Goal: Transaction & Acquisition: Purchase product/service

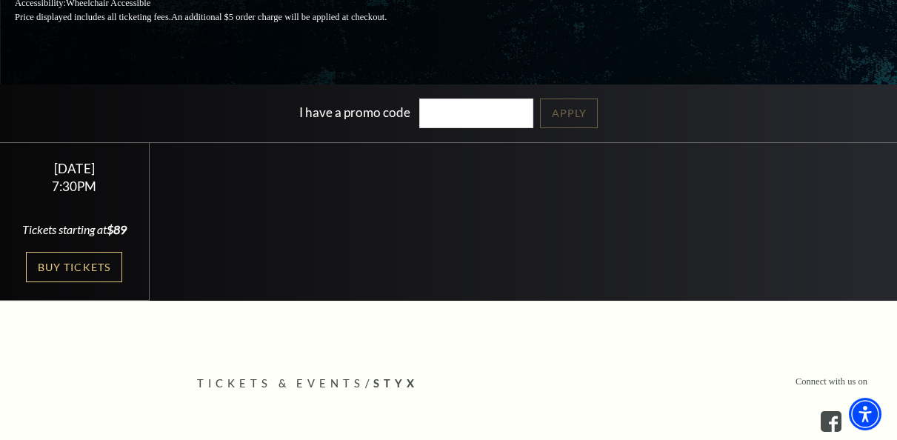
scroll to position [253, 0]
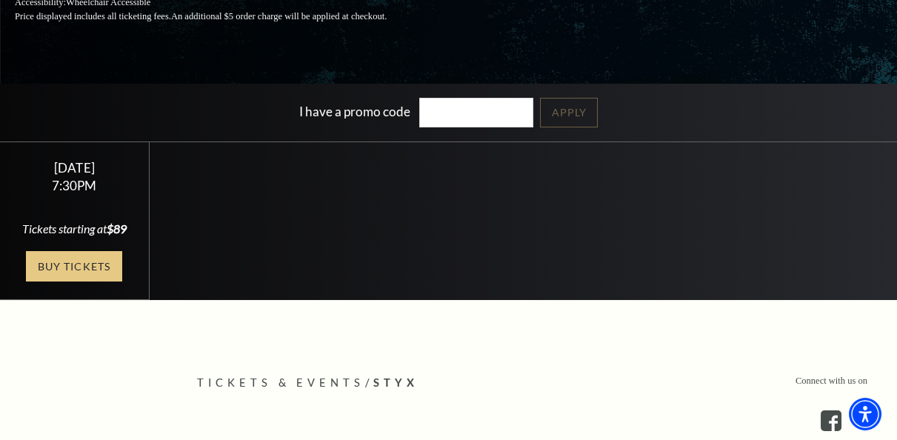
click at [73, 282] on link "Buy Tickets" at bounding box center [74, 266] width 96 height 30
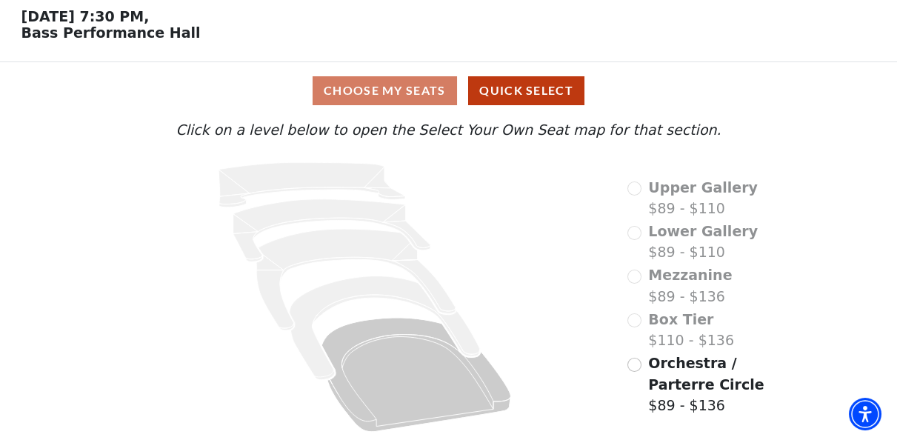
scroll to position [65, 0]
click at [638, 366] on input "Orchestra / Parterre Circle$89 - $136\a" at bounding box center [635, 365] width 14 height 14
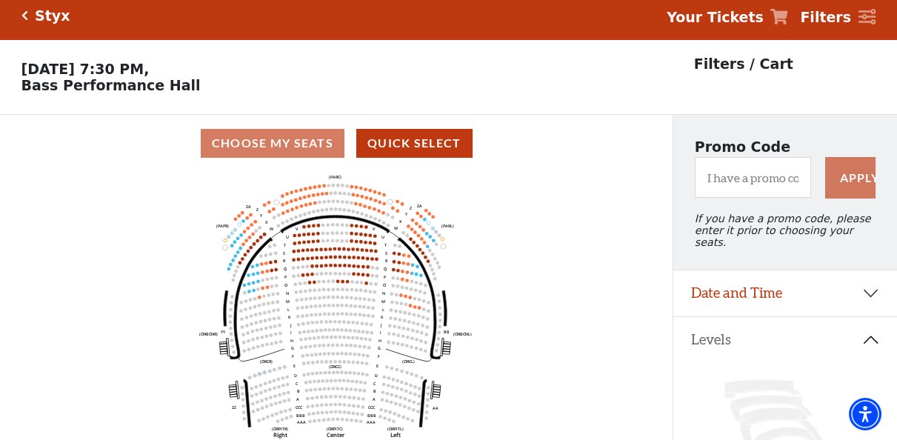
scroll to position [0, 0]
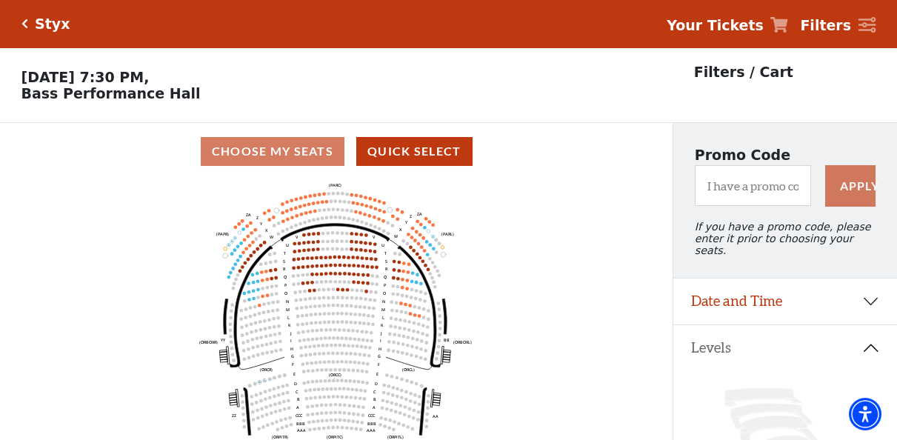
click at [308, 292] on use "Seat Selected" at bounding box center [310, 290] width 4 height 4
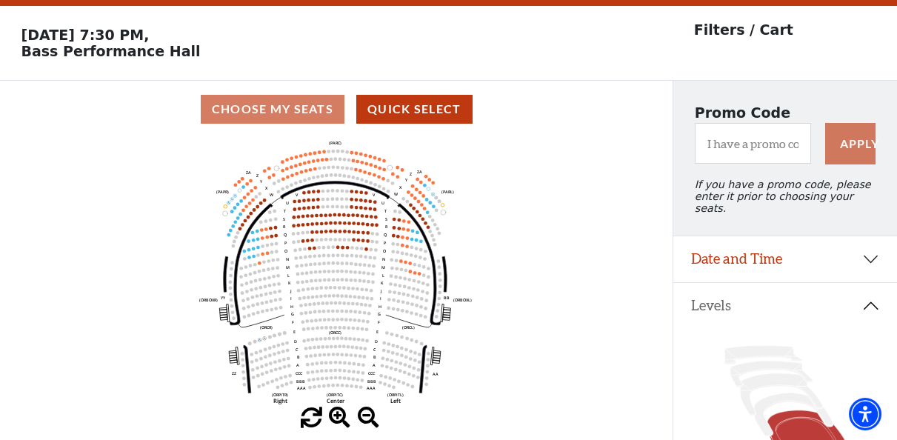
scroll to position [42, 0]
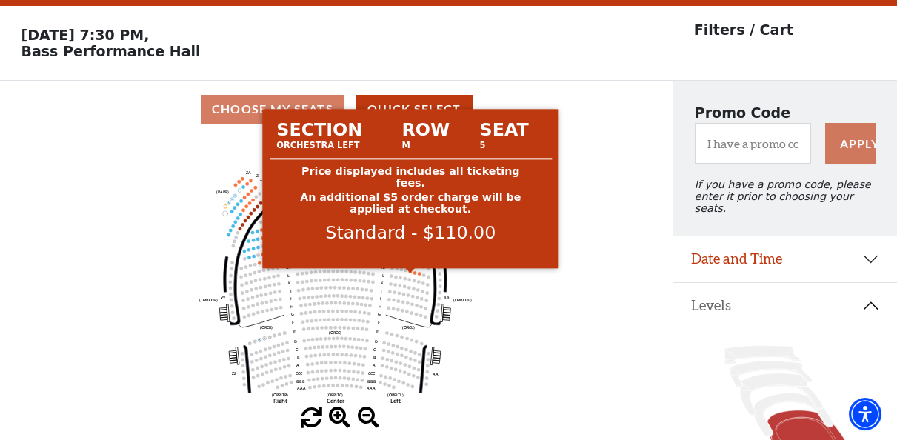
click at [410, 273] on circle at bounding box center [411, 272] width 4 height 4
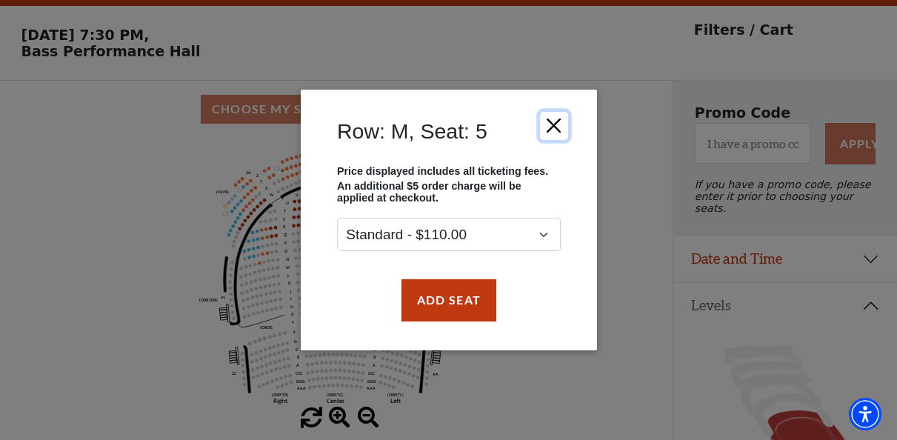
click at [554, 127] on button "Close" at bounding box center [553, 126] width 28 height 28
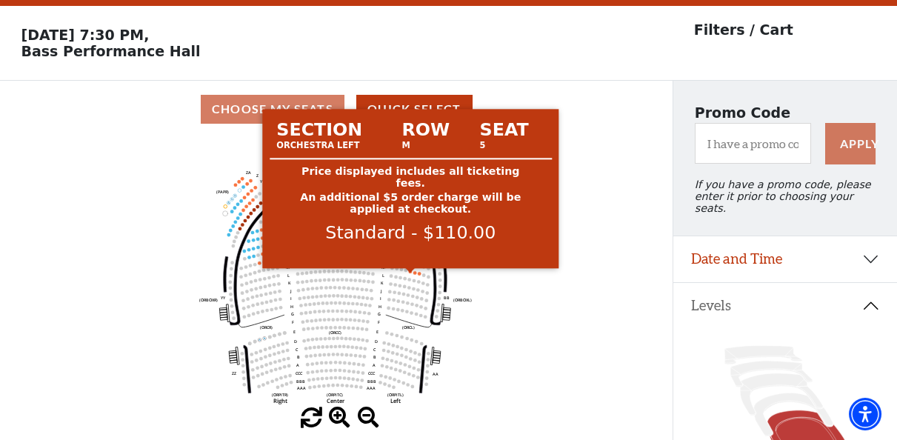
click at [410, 273] on circle at bounding box center [411, 272] width 4 height 4
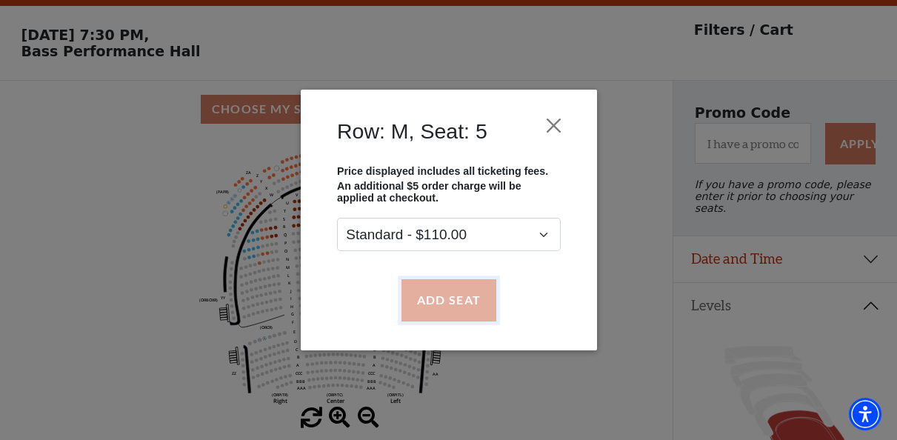
click at [452, 299] on button "Add Seat" at bounding box center [448, 299] width 95 height 41
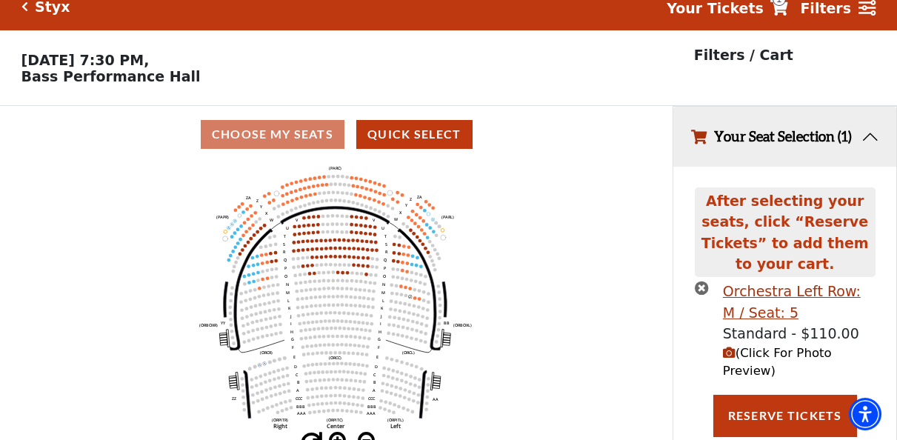
scroll to position [0, 0]
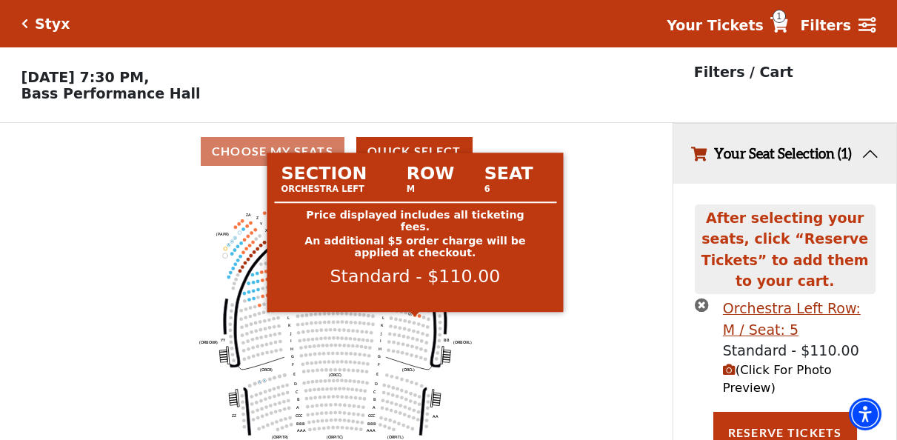
click at [414, 317] on circle at bounding box center [415, 315] width 4 height 4
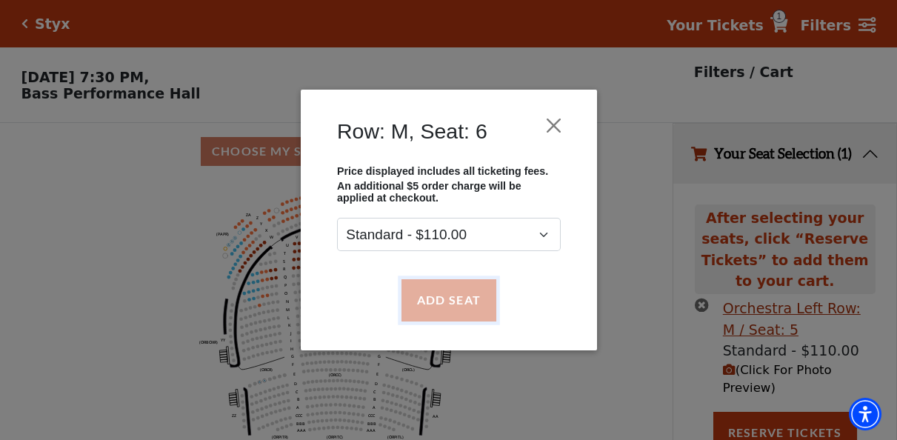
click at [456, 300] on button "Add Seat" at bounding box center [448, 299] width 95 height 41
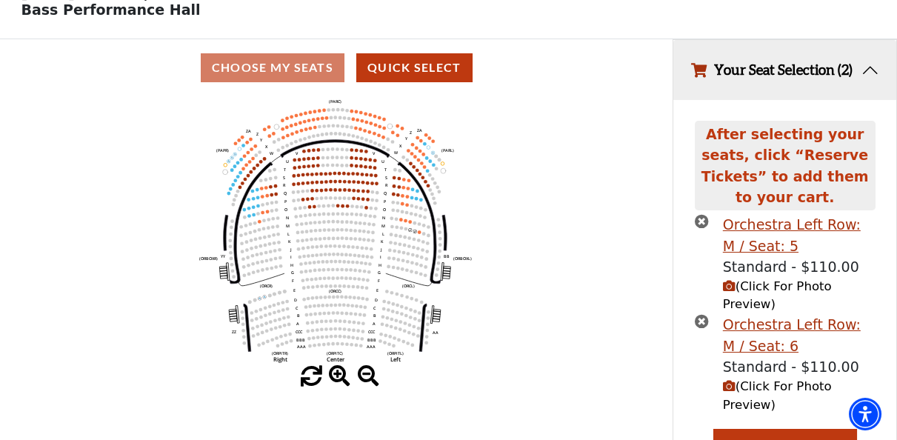
scroll to position [96, 0]
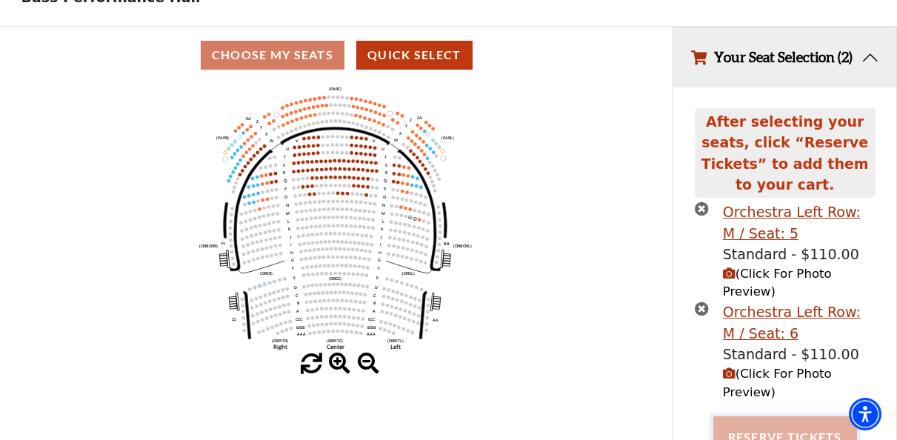
click at [782, 416] on button "Reserve Tickets" at bounding box center [785, 436] width 144 height 41
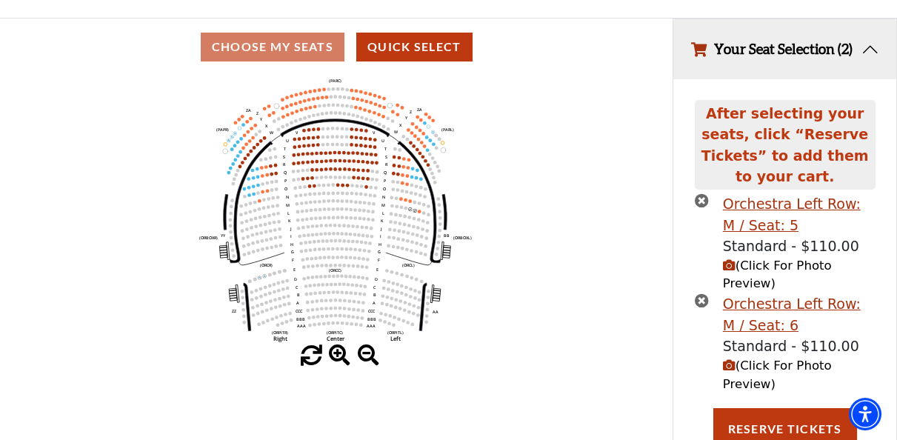
scroll to position [62, 0]
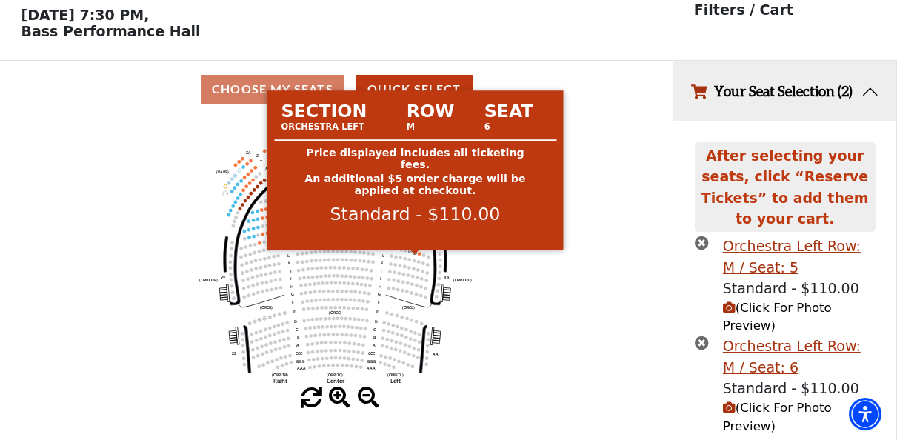
click at [415, 255] on circle at bounding box center [415, 253] width 4 height 4
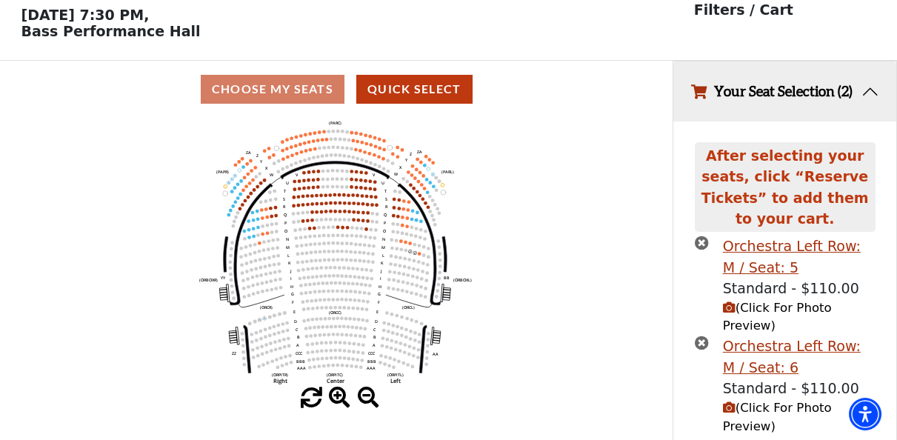
click at [407, 255] on icon "Left (ORPITL) Right (ORPITR) Center (ORPITC) ZZ AA YY BB ZA ZA (ORCL) (ORCR) (O…" at bounding box center [335, 253] width 605 height 270
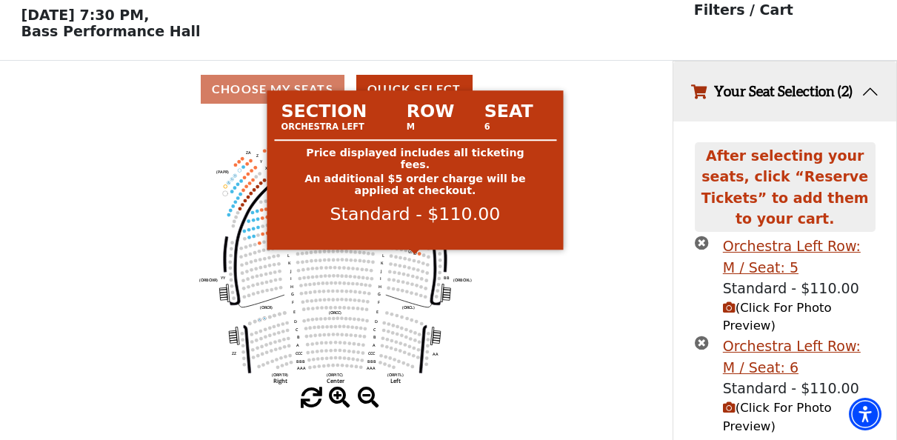
click at [413, 255] on circle at bounding box center [415, 253] width 4 height 4
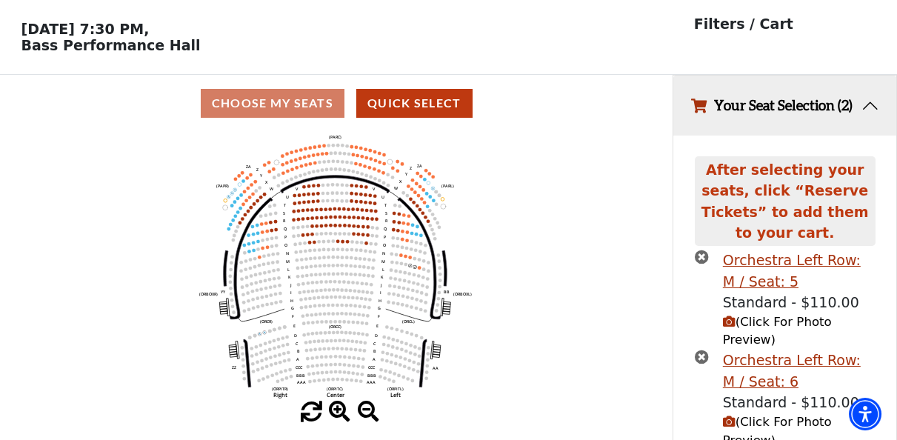
scroll to position [0, 0]
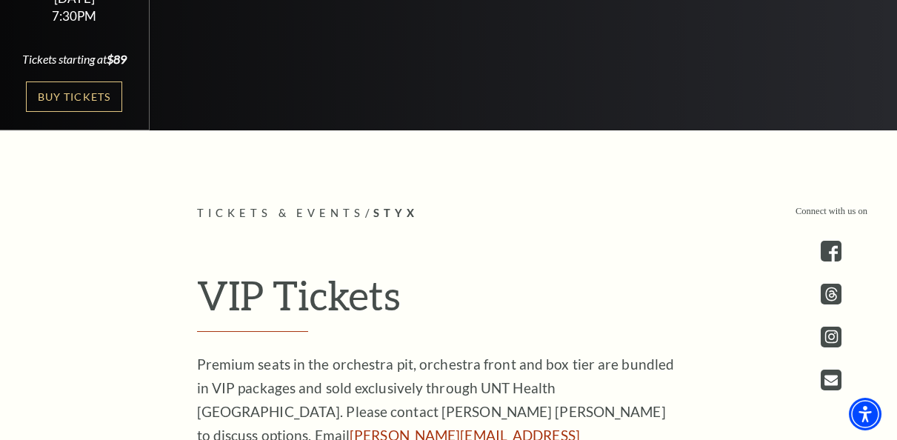
scroll to position [381, 0]
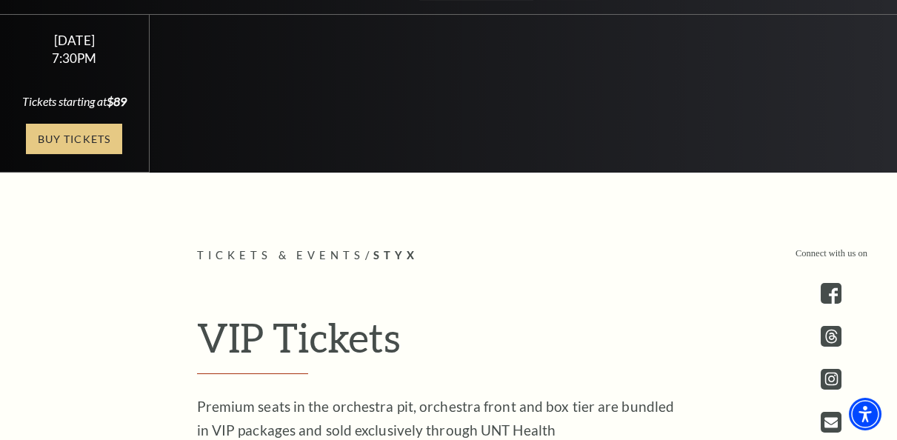
click at [63, 152] on link "Buy Tickets" at bounding box center [74, 139] width 96 height 30
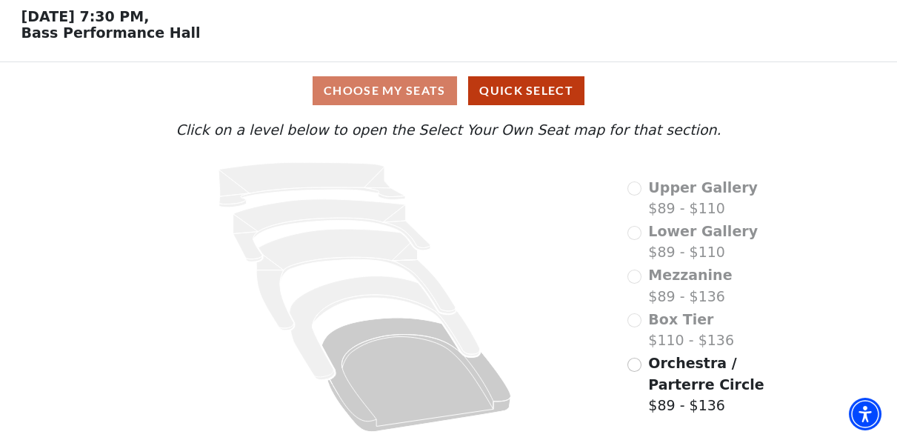
scroll to position [65, 0]
click at [636, 366] on input "Orchestra / Parterre Circle$89 - $136\a" at bounding box center [635, 365] width 14 height 14
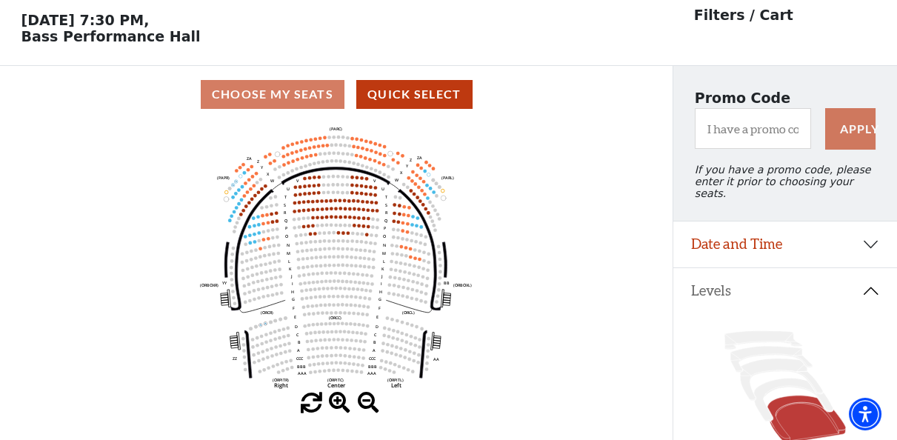
scroll to position [68, 0]
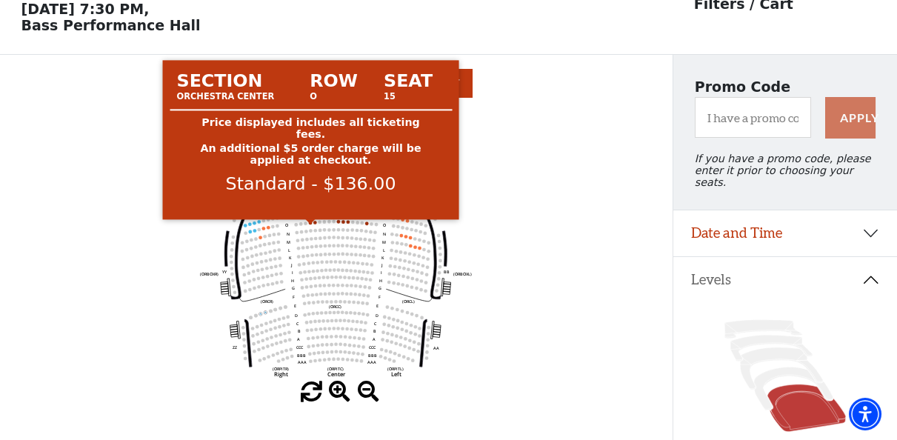
click at [309, 224] on circle at bounding box center [311, 223] width 4 height 4
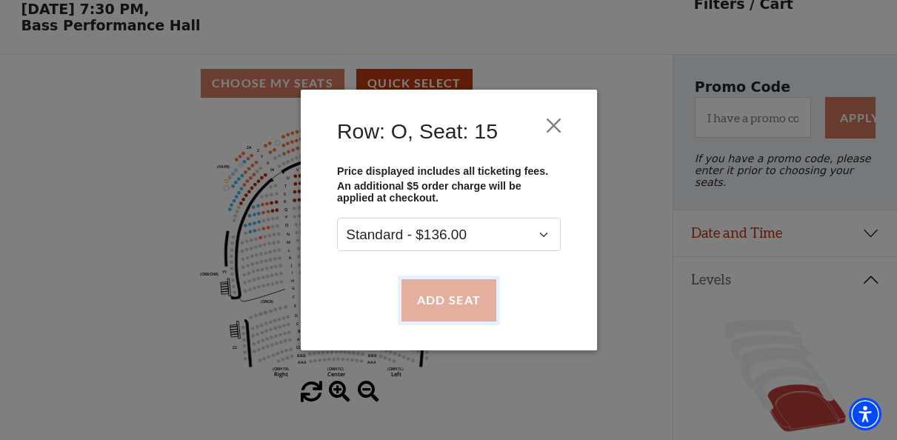
click at [450, 300] on button "Add Seat" at bounding box center [448, 299] width 95 height 41
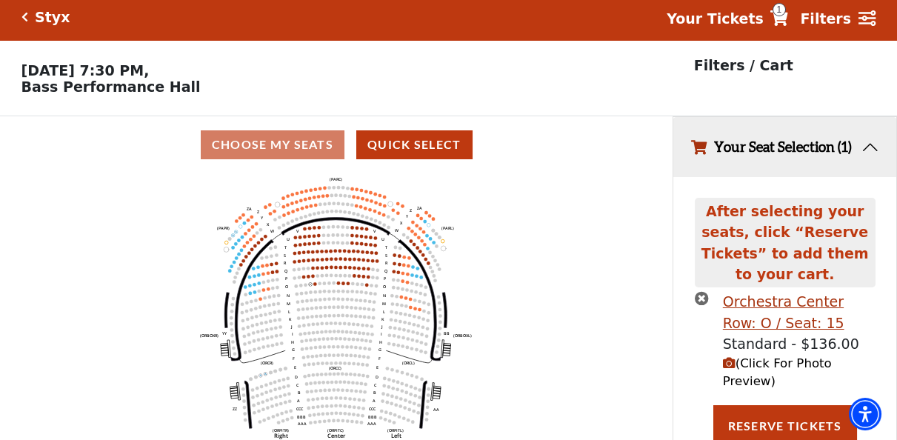
scroll to position [0, 0]
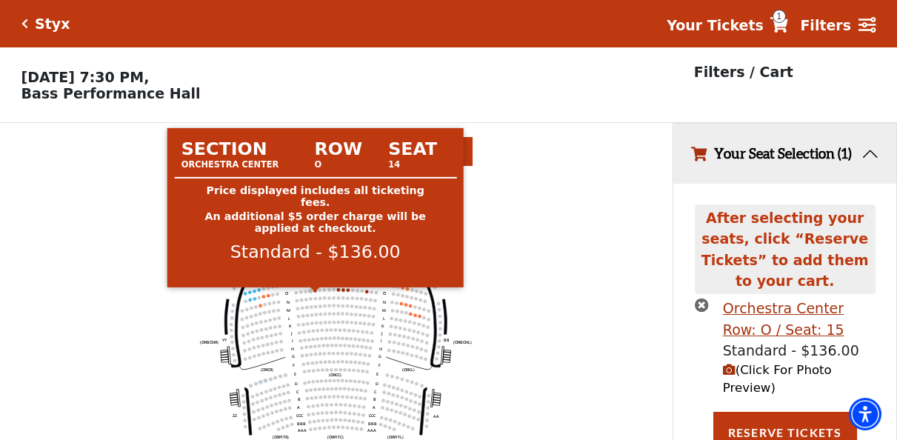
click at [314, 293] on circle at bounding box center [315, 291] width 4 height 4
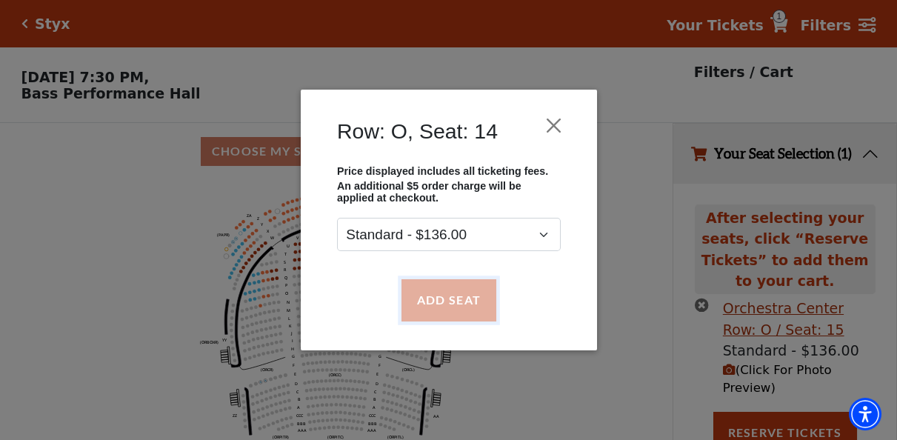
click at [465, 305] on button "Add Seat" at bounding box center [448, 299] width 95 height 41
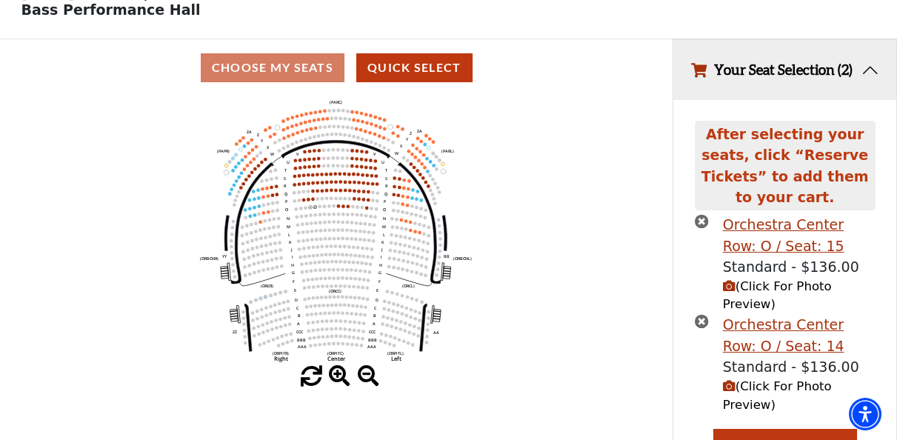
scroll to position [96, 0]
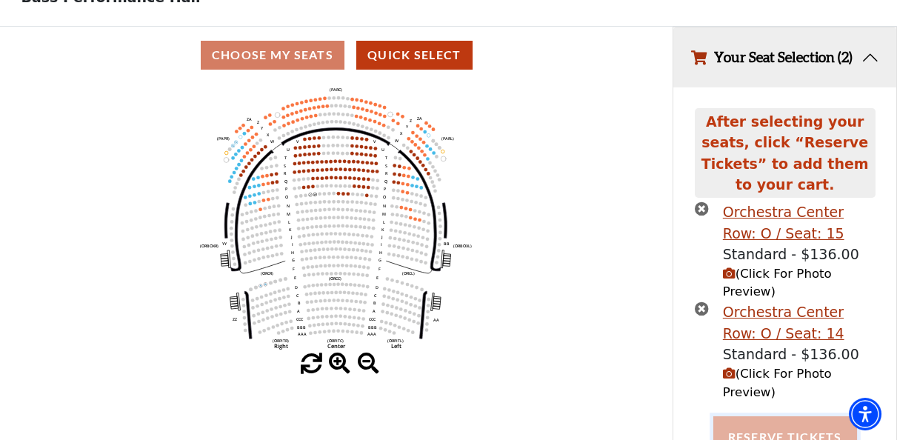
click at [782, 416] on button "Reserve Tickets" at bounding box center [785, 436] width 144 height 41
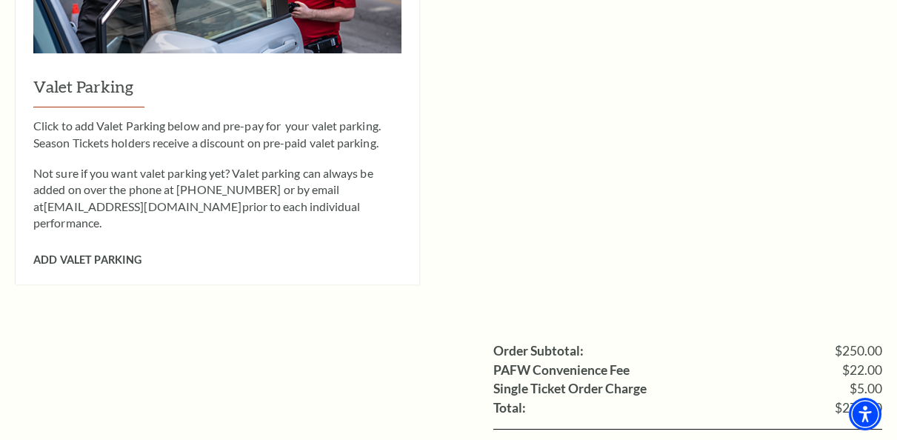
scroll to position [1481, 0]
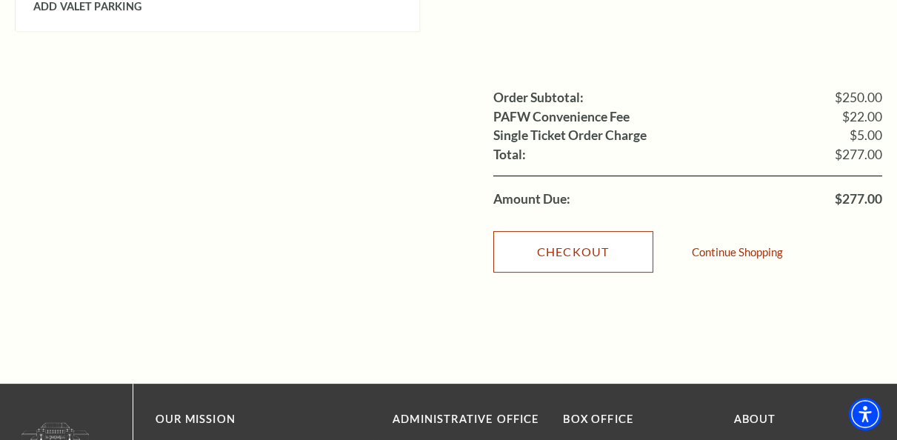
click at [583, 231] on link "Checkout" at bounding box center [573, 251] width 160 height 41
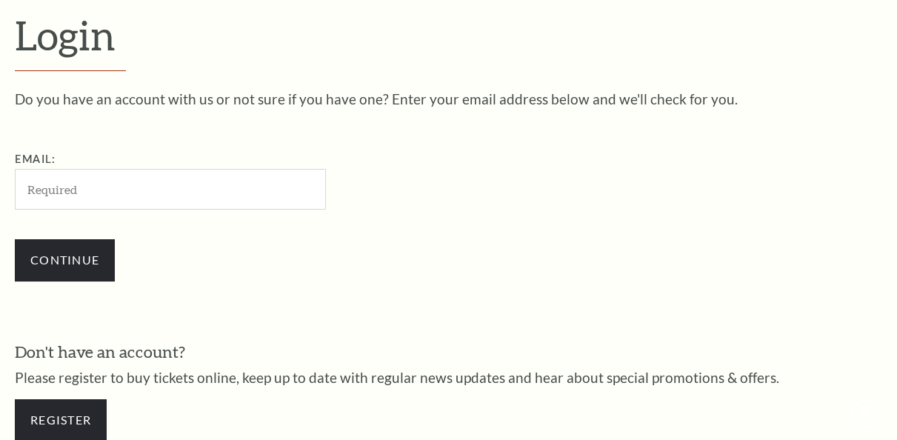
scroll to position [386, 0]
